Goal: Information Seeking & Learning: Learn about a topic

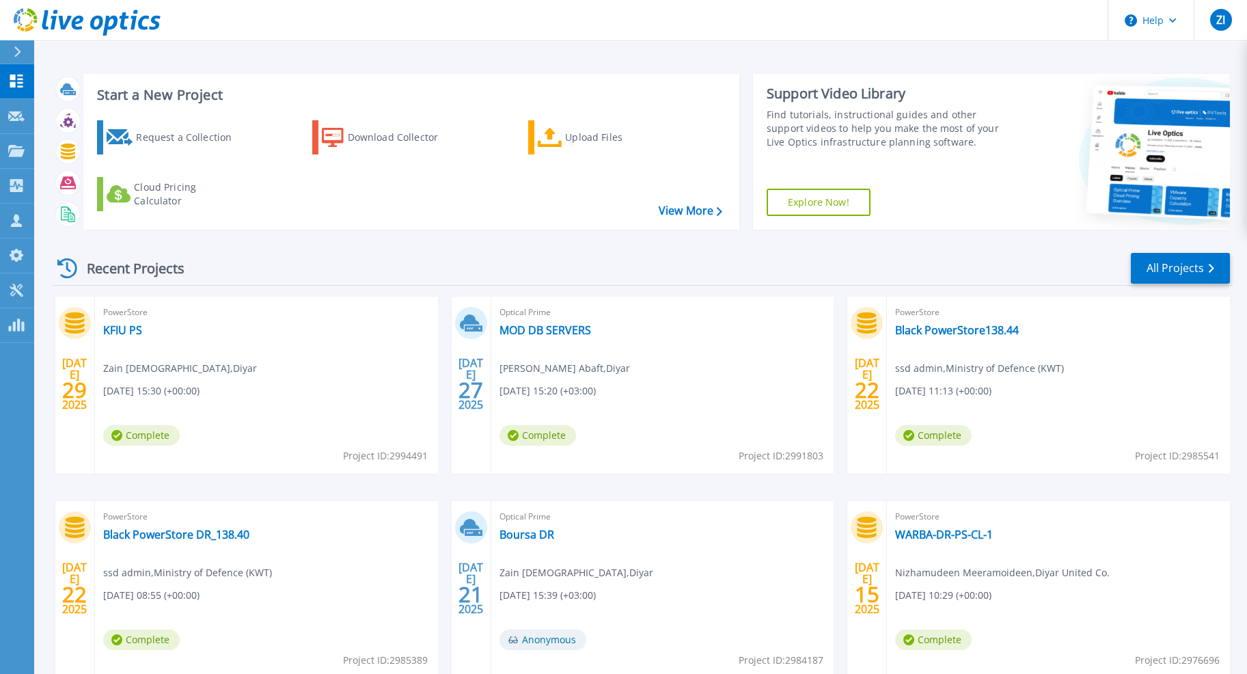
scroll to position [28, 0]
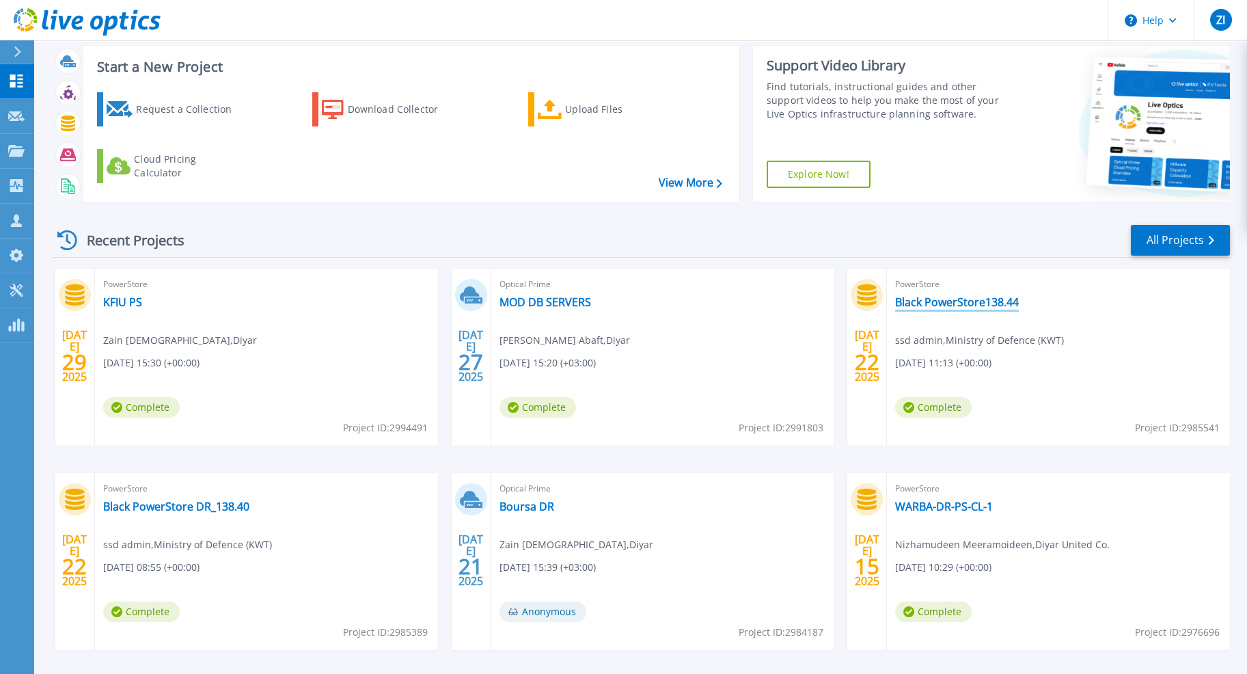
click at [918, 301] on link "Black PowerStore138.44" at bounding box center [957, 302] width 124 height 14
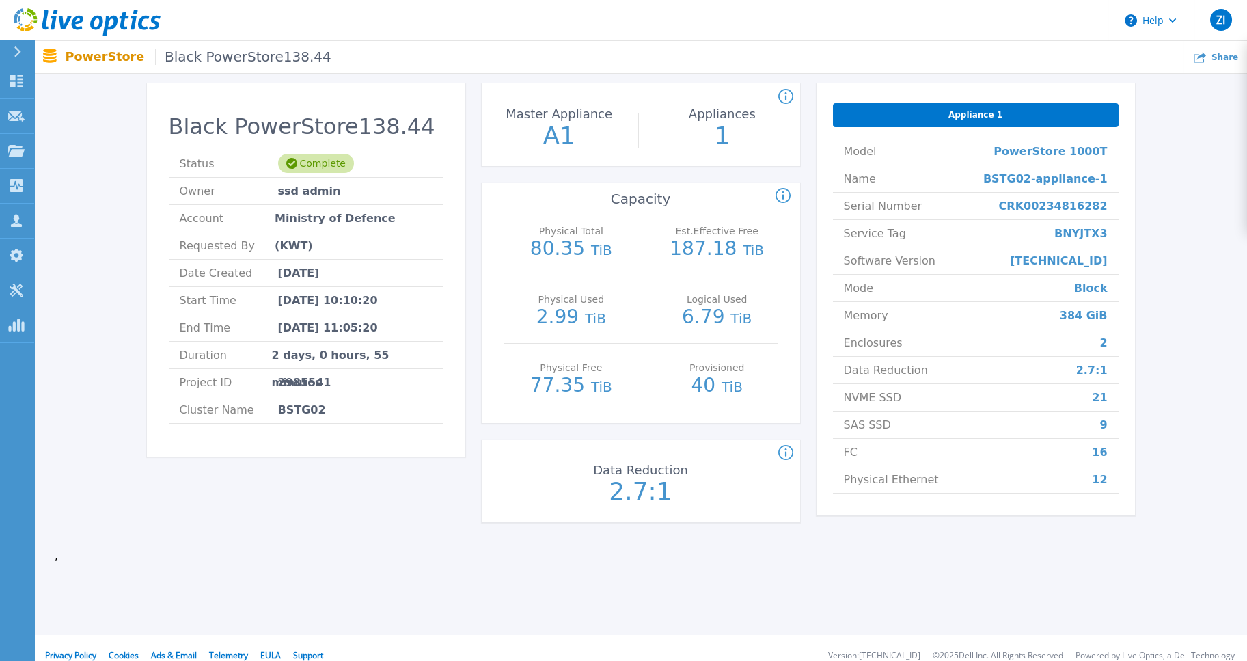
scroll to position [80, 0]
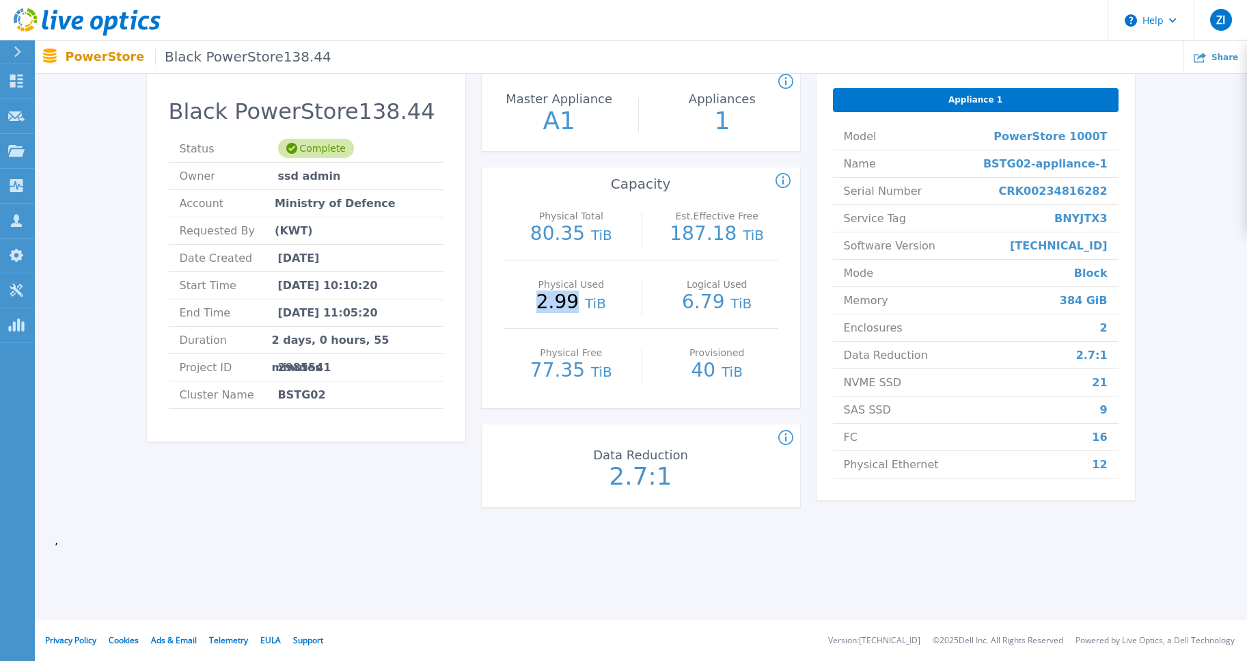
drag, startPoint x: 543, startPoint y: 298, endPoint x: 576, endPoint y: 299, distance: 32.8
click at [576, 299] on p "2.99 TiB" at bounding box center [571, 302] width 122 height 20
drag, startPoint x: 619, startPoint y: 471, endPoint x: 646, endPoint y: 479, distance: 28.5
click at [646, 479] on p "2.7:1" at bounding box center [640, 476] width 153 height 25
drag, startPoint x: 1080, startPoint y: 372, endPoint x: 1110, endPoint y: 411, distance: 48.8
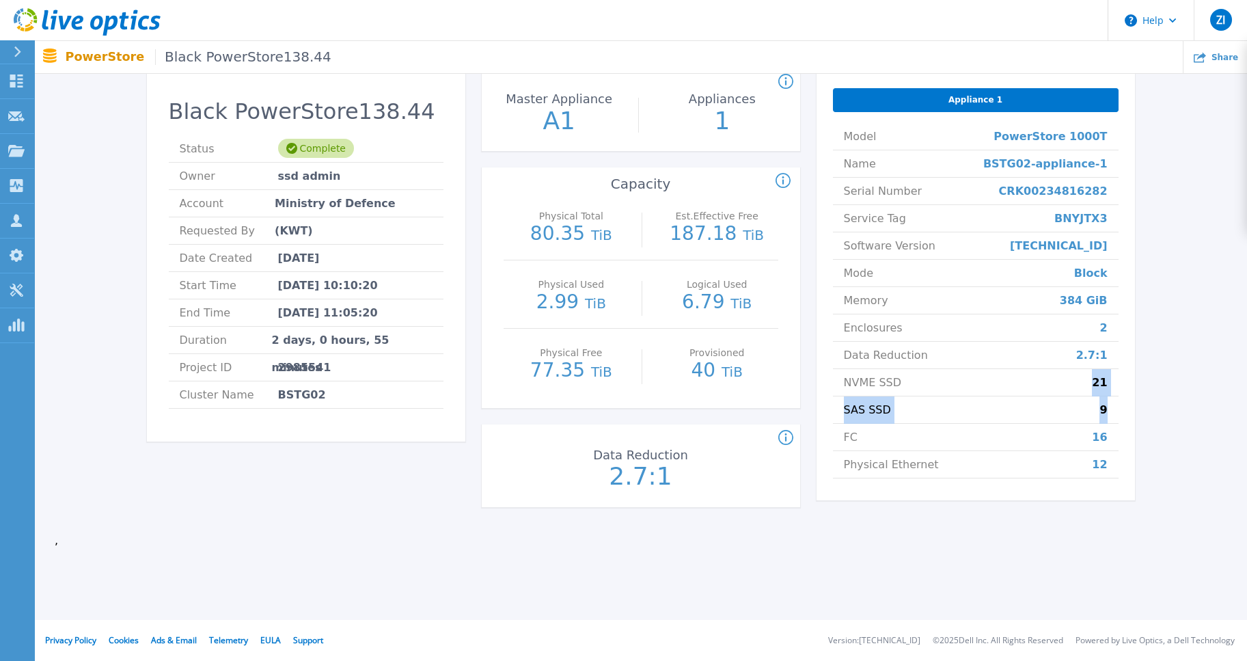
click at [1110, 411] on ul "Model PowerStore 1000T Name BSTG02-appliance-1 Serial Number CRK00234816282 Ser…" at bounding box center [976, 300] width 286 height 355
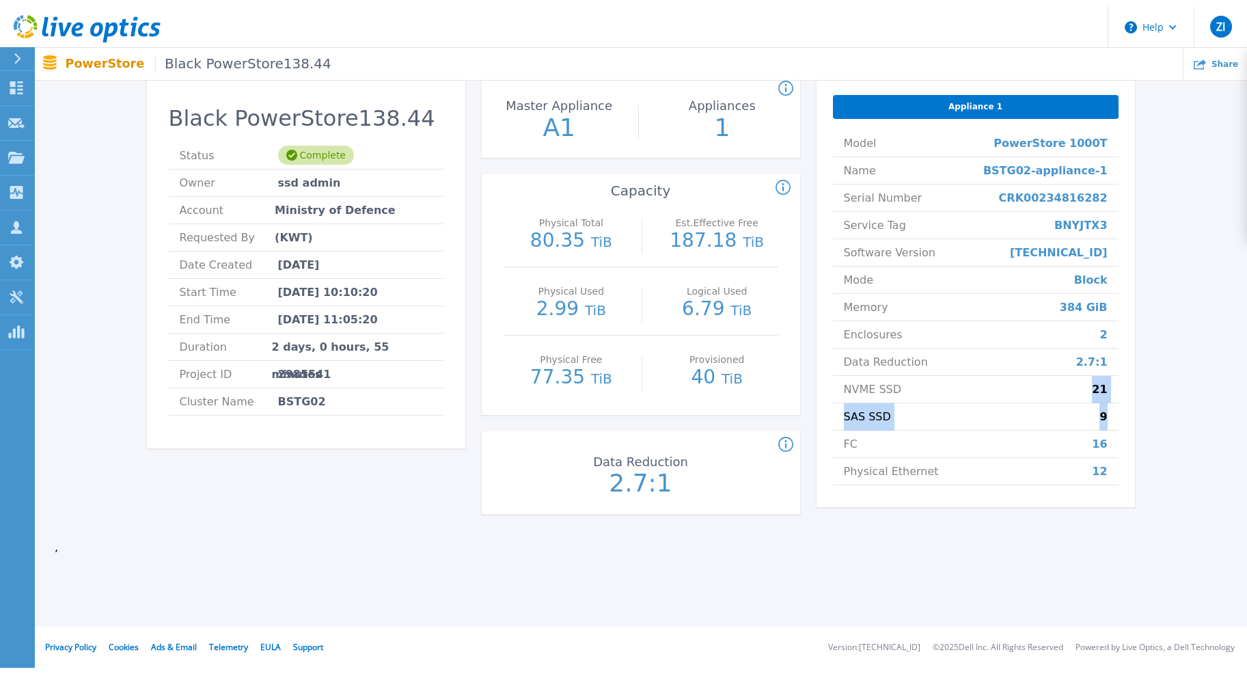
scroll to position [0, 0]
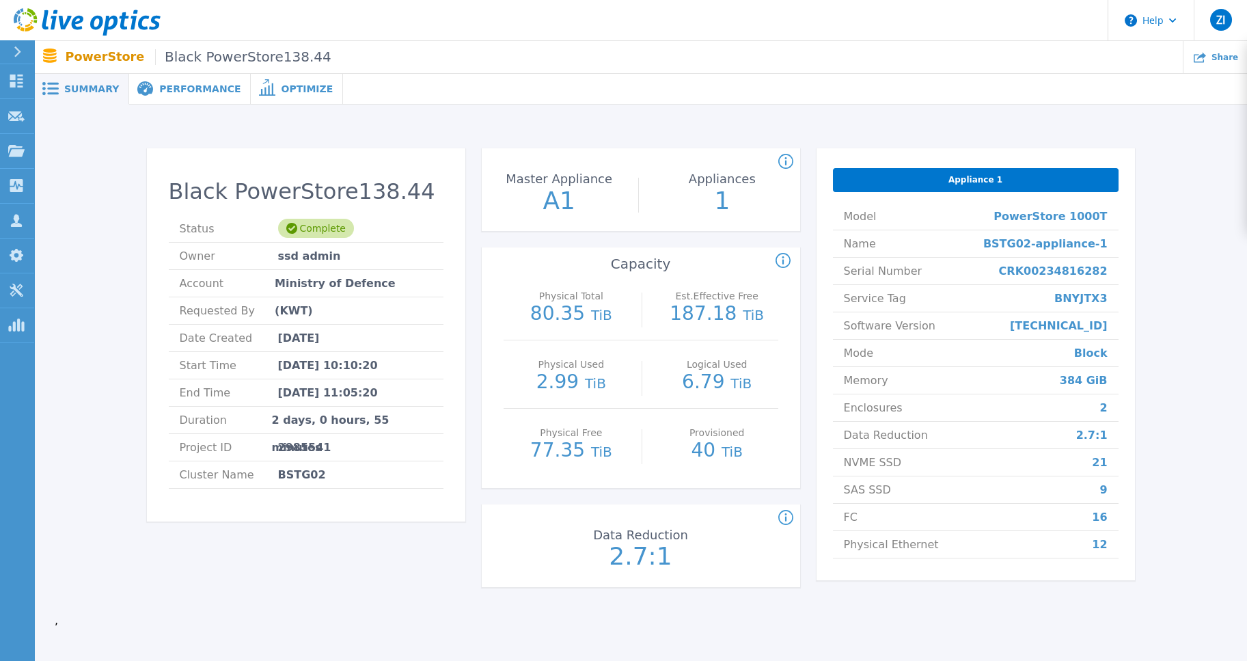
click at [277, 97] on div "Optimize" at bounding box center [297, 89] width 92 height 31
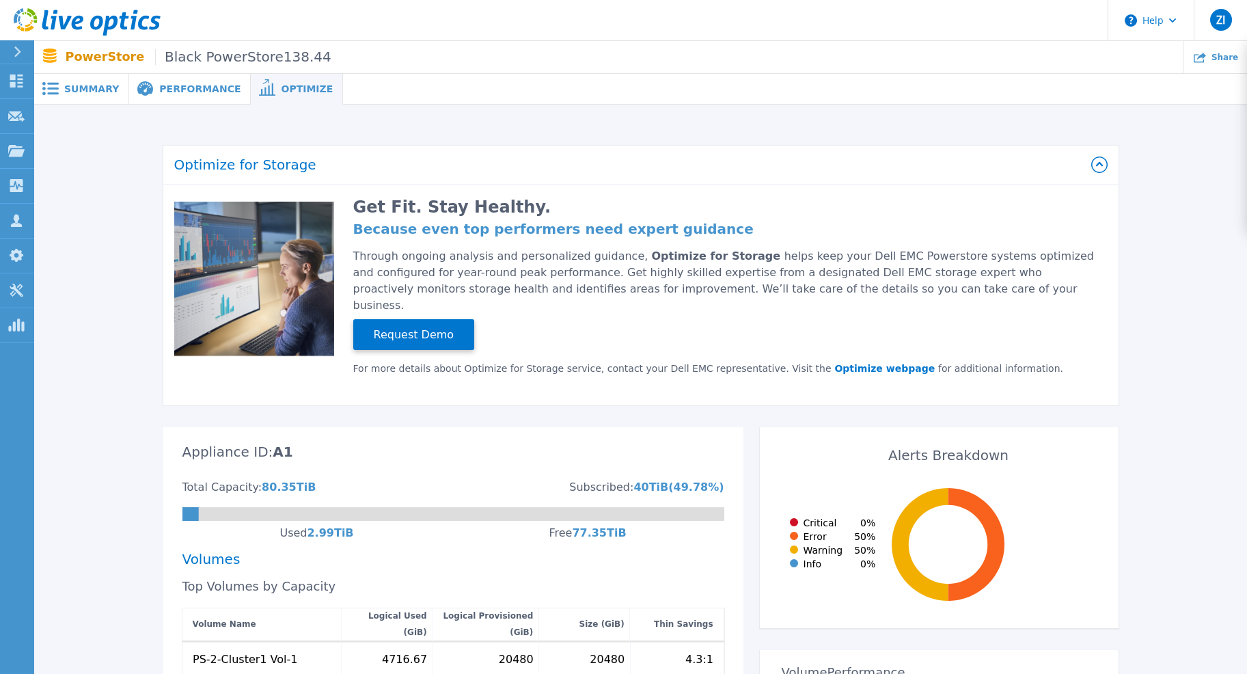
click at [208, 78] on div "Performance" at bounding box center [190, 89] width 122 height 31
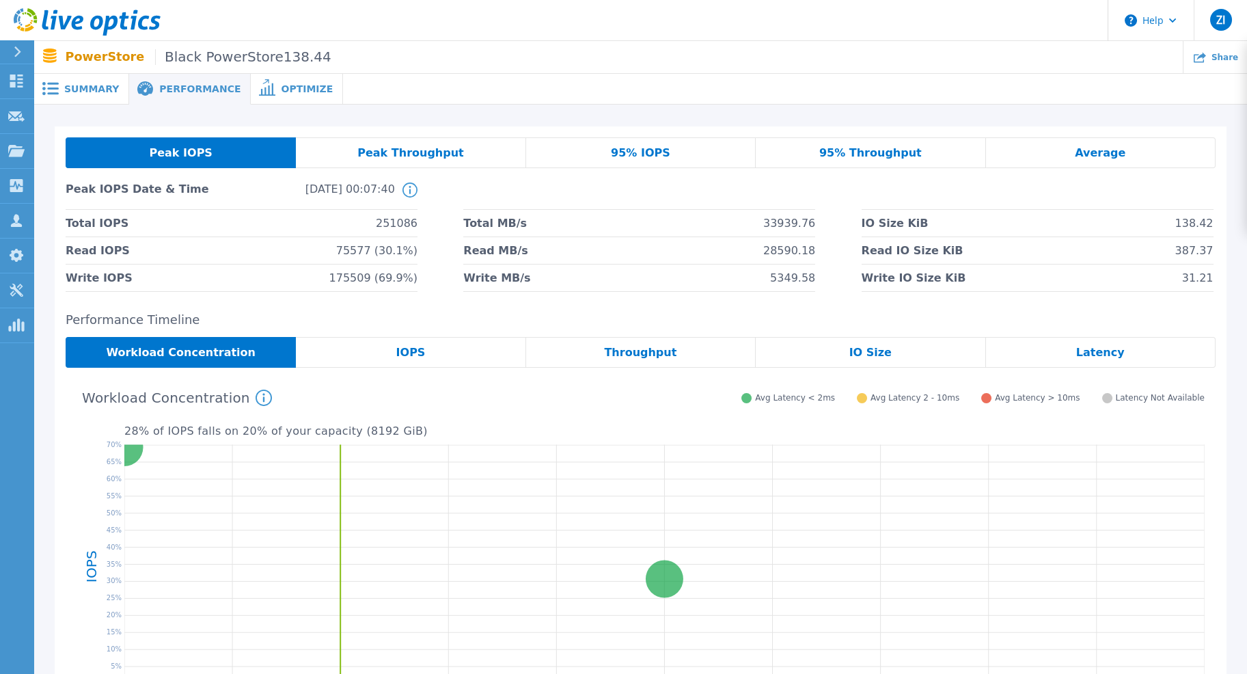
click at [554, 428] on p "28 % of IOPS falls on 20 % of your capacity ( 8192 GiB )" at bounding box center [664, 431] width 1080 height 12
click at [101, 79] on div "Summary" at bounding box center [81, 89] width 95 height 31
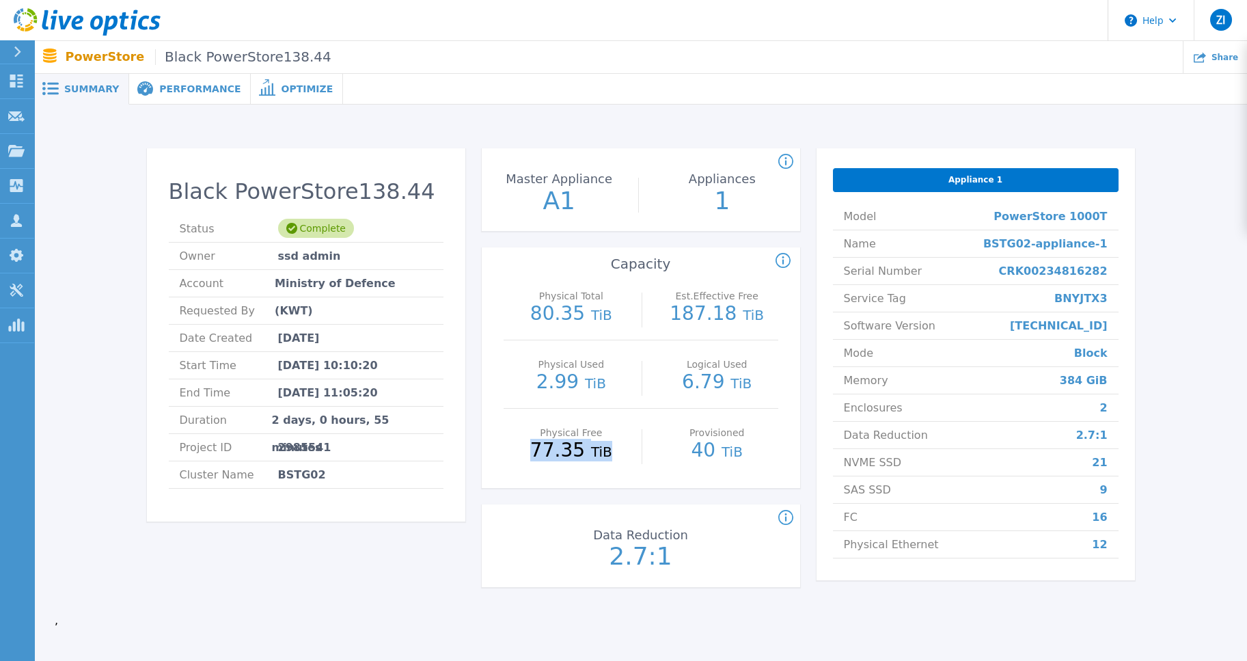
drag, startPoint x: 539, startPoint y: 447, endPoint x: 622, endPoint y: 445, distance: 82.7
click at [622, 445] on p "77.35 TiB" at bounding box center [571, 451] width 122 height 20
drag, startPoint x: 1094, startPoint y: 465, endPoint x: 1119, endPoint y: 486, distance: 33.0
click at [1119, 486] on div "Appliance 1 Model PowerStore 1000T Name BSTG02-appliance-1 Serial Number CRK002…" at bounding box center [976, 364] width 318 height 432
drag, startPoint x: 600, startPoint y: 318, endPoint x: 534, endPoint y: 325, distance: 66.6
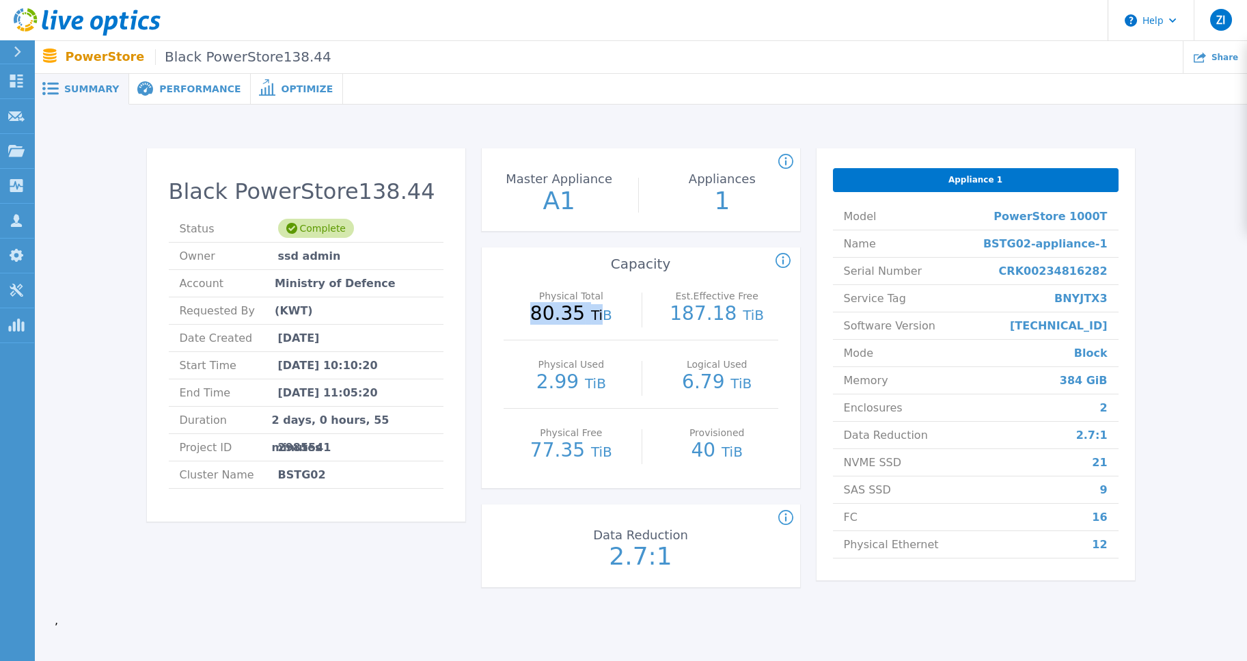
click at [534, 325] on div "Physical Total 80.35 TiB" at bounding box center [571, 306] width 122 height 68
drag, startPoint x: 540, startPoint y: 452, endPoint x: 594, endPoint y: 454, distance: 53.3
click at [594, 454] on p "77.35 TiB" at bounding box center [571, 451] width 122 height 20
drag, startPoint x: 575, startPoint y: 391, endPoint x: 543, endPoint y: 393, distance: 32.2
click at [543, 393] on p "2.99 TiB" at bounding box center [571, 382] width 122 height 20
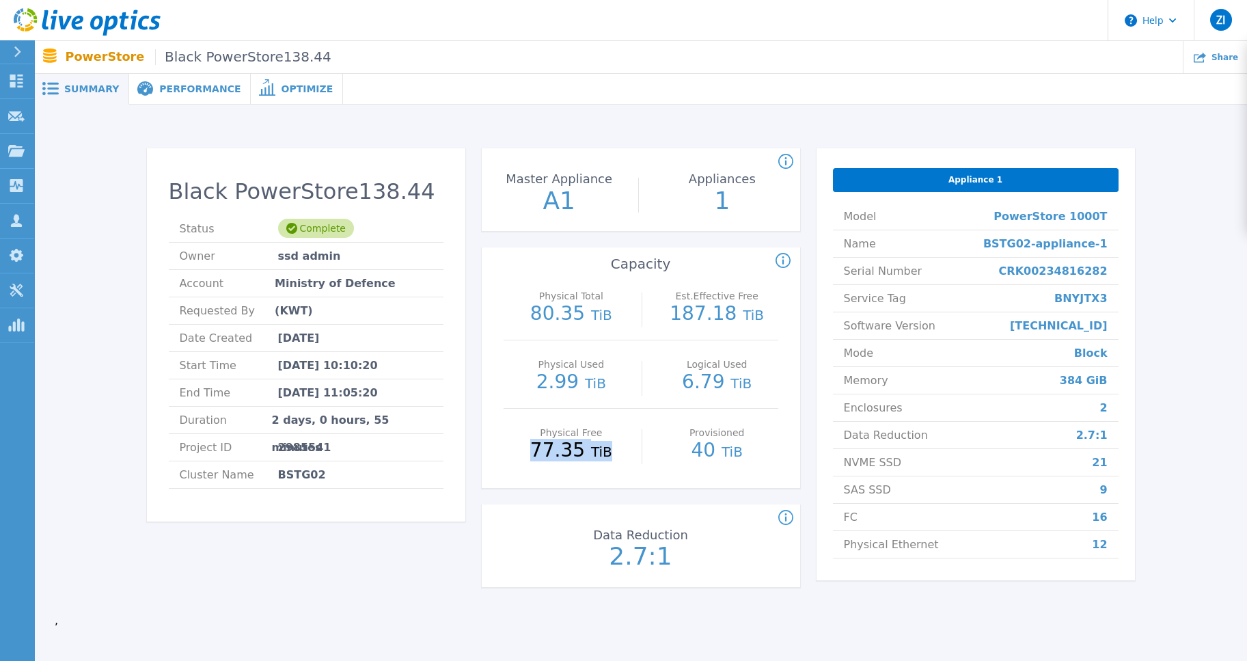
drag, startPoint x: 540, startPoint y: 451, endPoint x: 627, endPoint y: 448, distance: 86.2
click at [627, 448] on p "77.35 TiB" at bounding box center [571, 451] width 122 height 20
click at [78, 23] on icon at bounding box center [78, 23] width 12 height 14
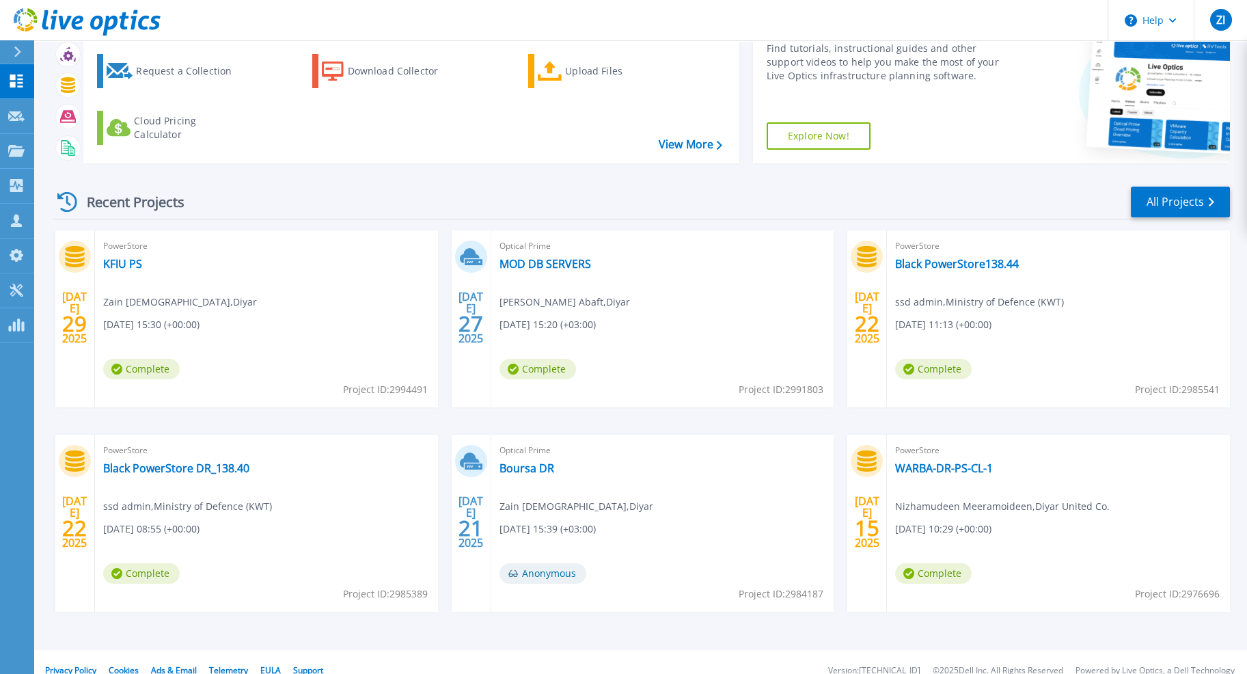
scroll to position [67, 0]
click at [245, 464] on link "Black PowerStore DR_138.40" at bounding box center [176, 468] width 146 height 14
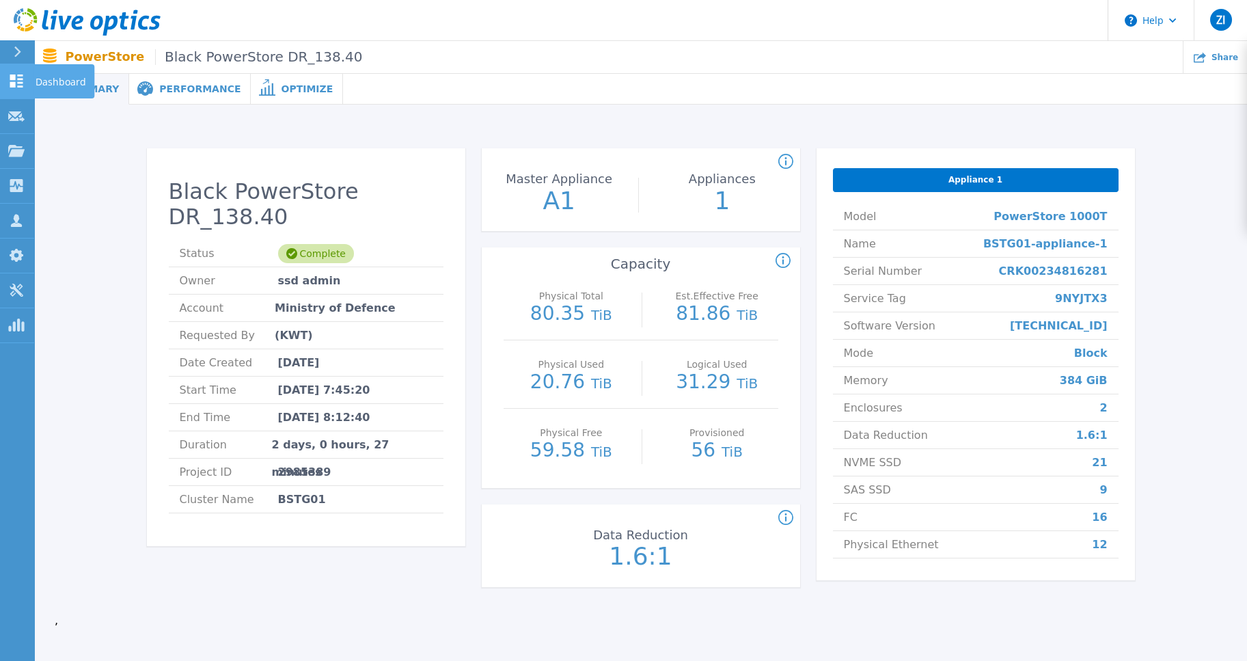
click at [13, 83] on icon at bounding box center [16, 80] width 13 height 13
